Goal: Task Accomplishment & Management: Manage account settings

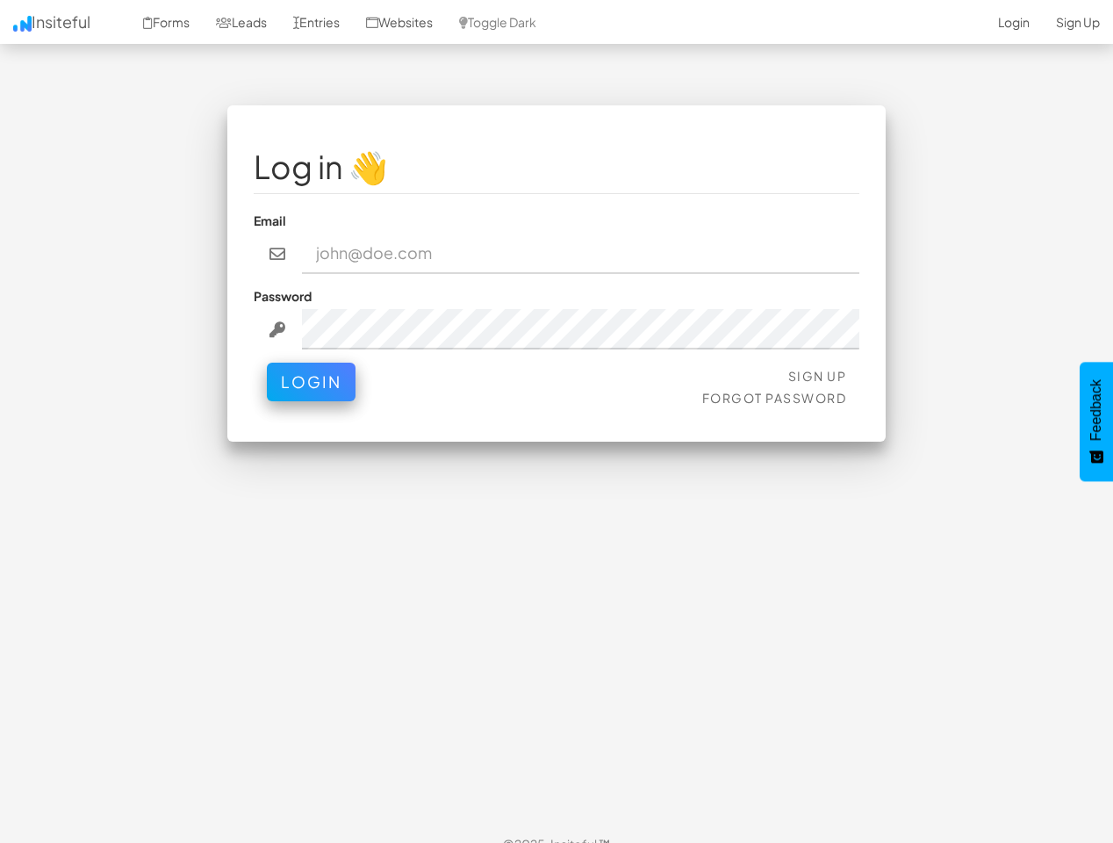
click at [557, 421] on div "Log in 👋 Email Password Sign Up Forgot Password Login < >" at bounding box center [556, 273] width 658 height 336
click at [517, 22] on link "Toggle Dark" at bounding box center [498, 22] width 104 height 44
click at [311, 382] on button "Login" at bounding box center [311, 382] width 89 height 39
click at [1097, 421] on span "Feedback" at bounding box center [1097, 409] width 16 height 61
click at [557, 421] on div "Log in 👋 Email Password Sign Up Forgot Password Login < >" at bounding box center [556, 273] width 658 height 336
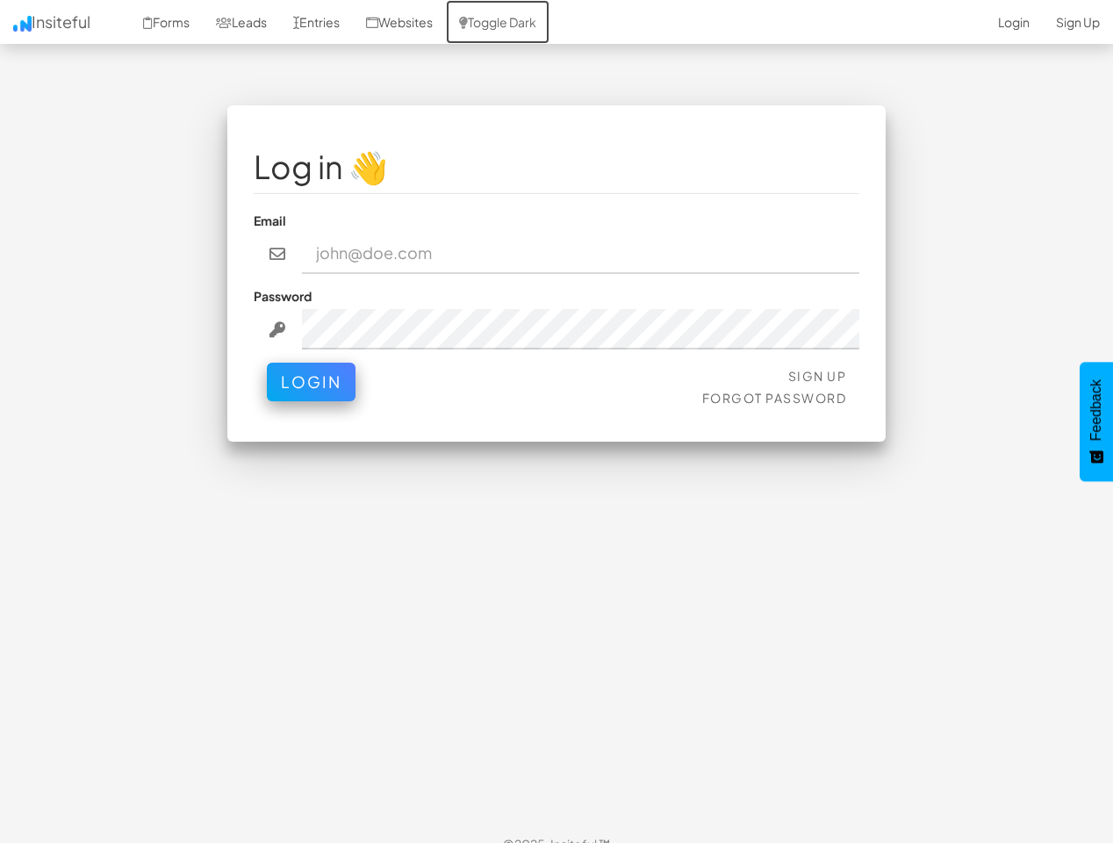
click at [517, 22] on link "Toggle Dark" at bounding box center [498, 22] width 104 height 44
click at [311, 382] on button "Login" at bounding box center [311, 382] width 89 height 39
click at [1097, 421] on span "Feedback" at bounding box center [1097, 409] width 16 height 61
